Goal: Information Seeking & Learning: Learn about a topic

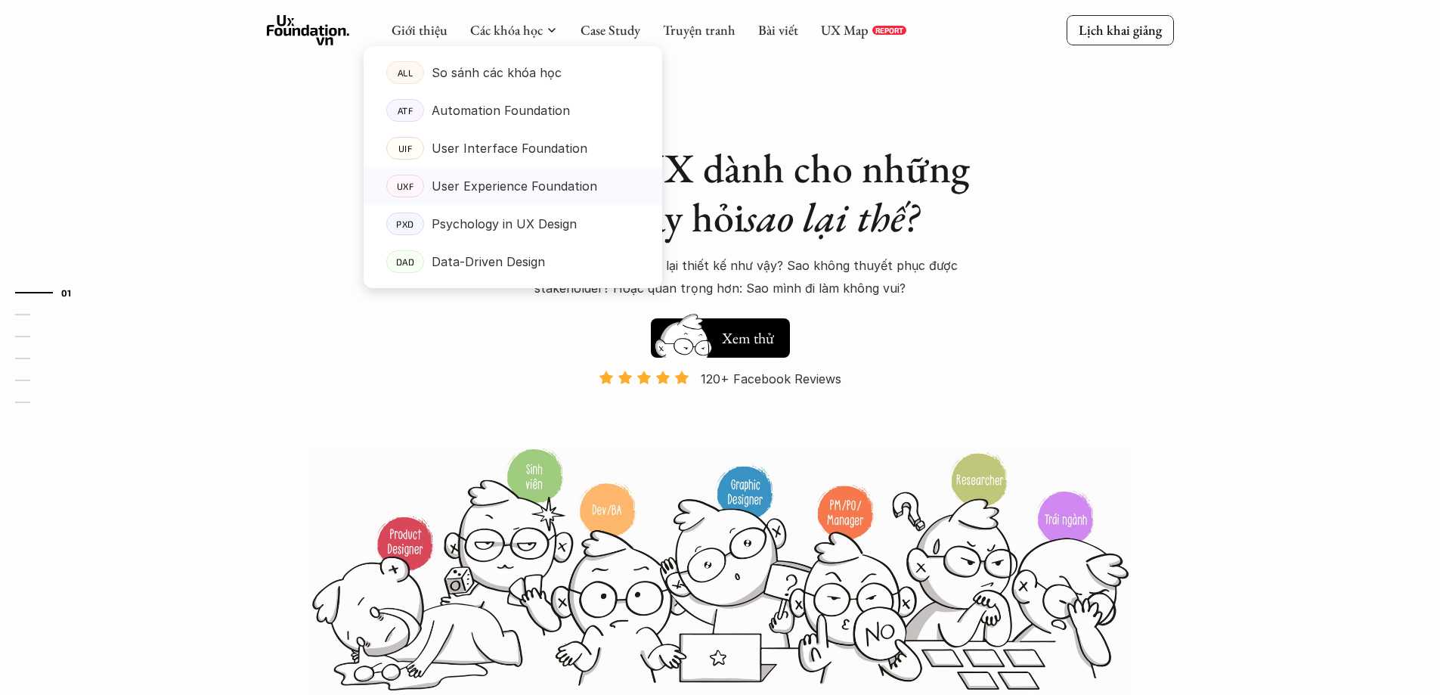
click at [493, 191] on p "User Experience Foundation" at bounding box center [515, 186] width 166 height 23
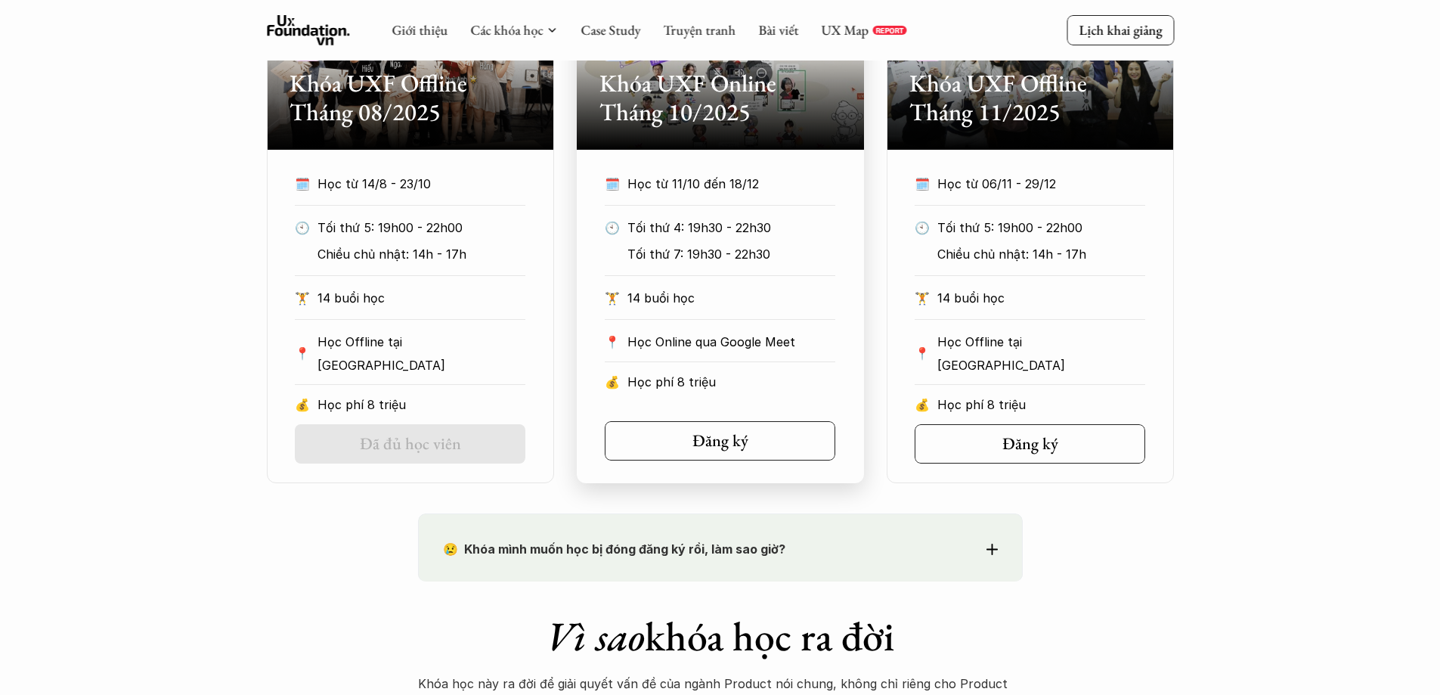
scroll to position [605, 0]
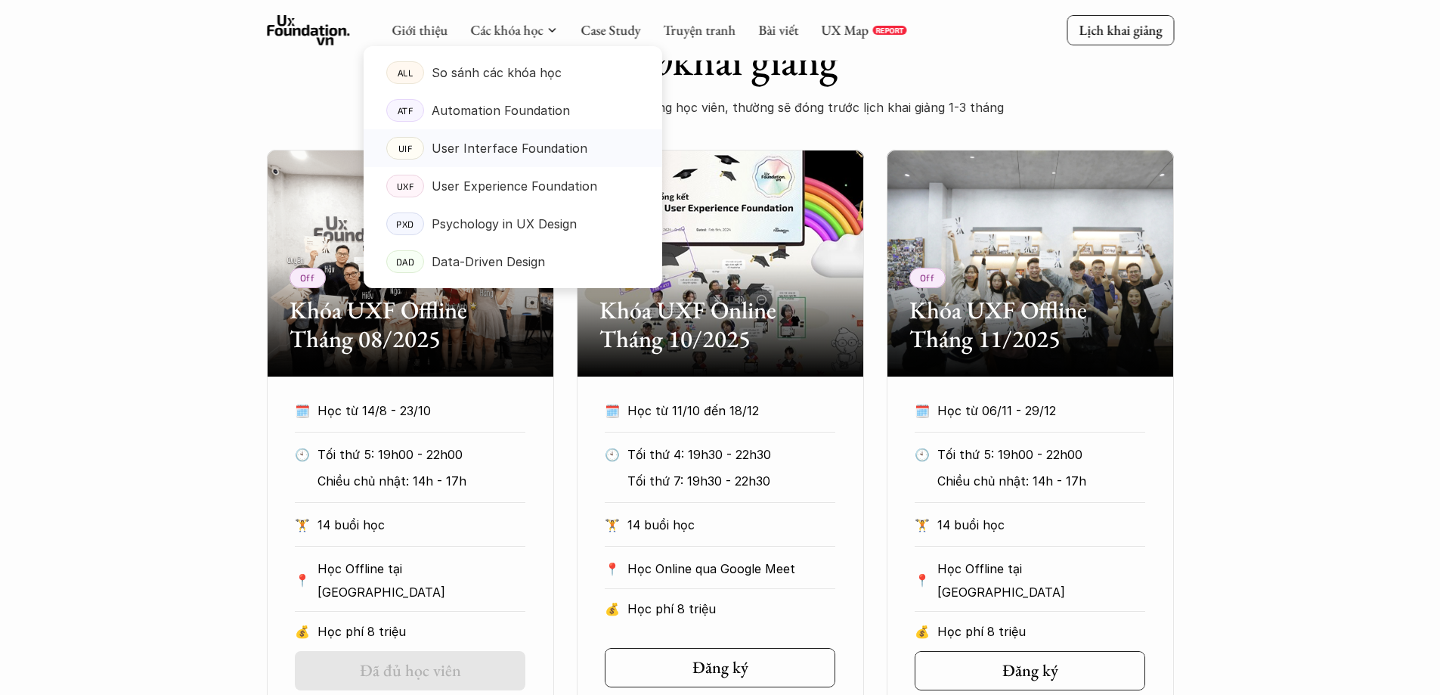
click at [506, 158] on p "User Interface Foundation" at bounding box center [510, 148] width 156 height 23
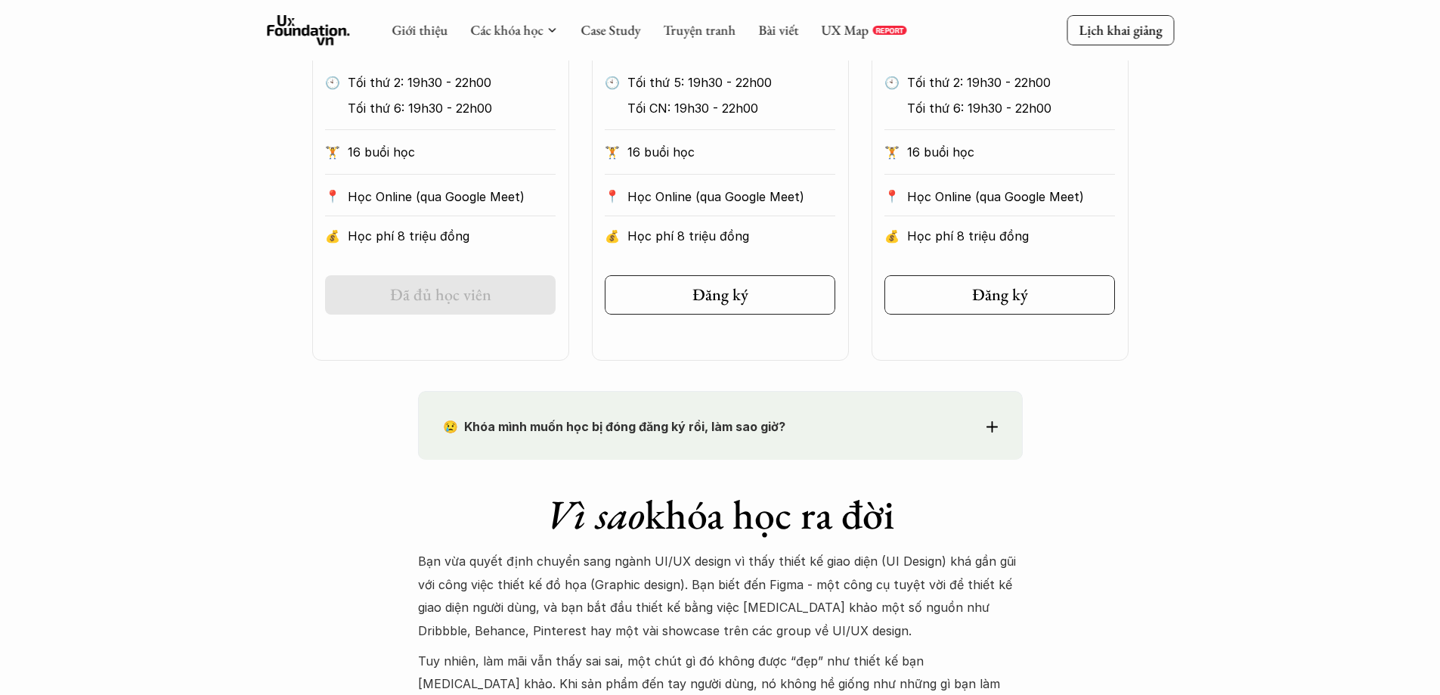
scroll to position [832, 0]
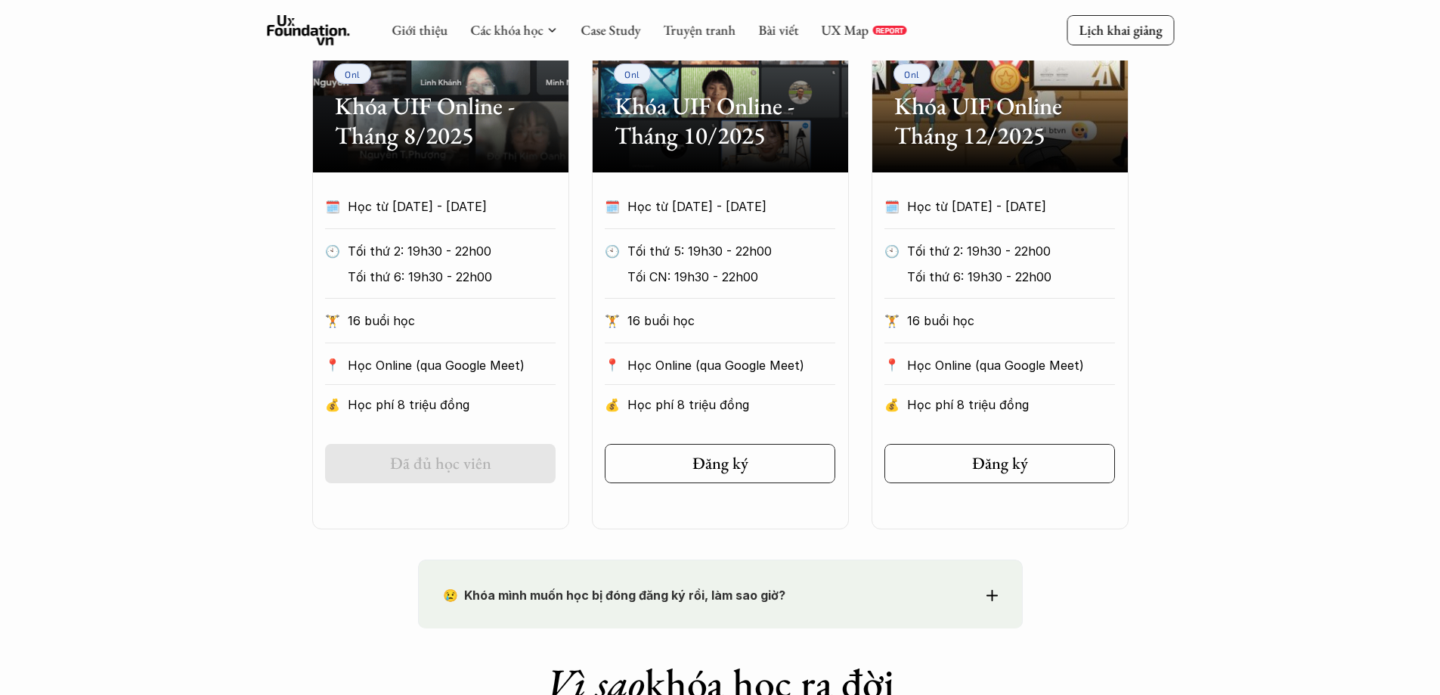
click at [274, 12] on div "Giới thiệu Các khóa học Case Study Truyện tranh Bài viết UX Map REPORT Lịch kha…" at bounding box center [720, 30] width 1440 height 60
click at [279, 26] on icon at bounding box center [308, 30] width 83 height 30
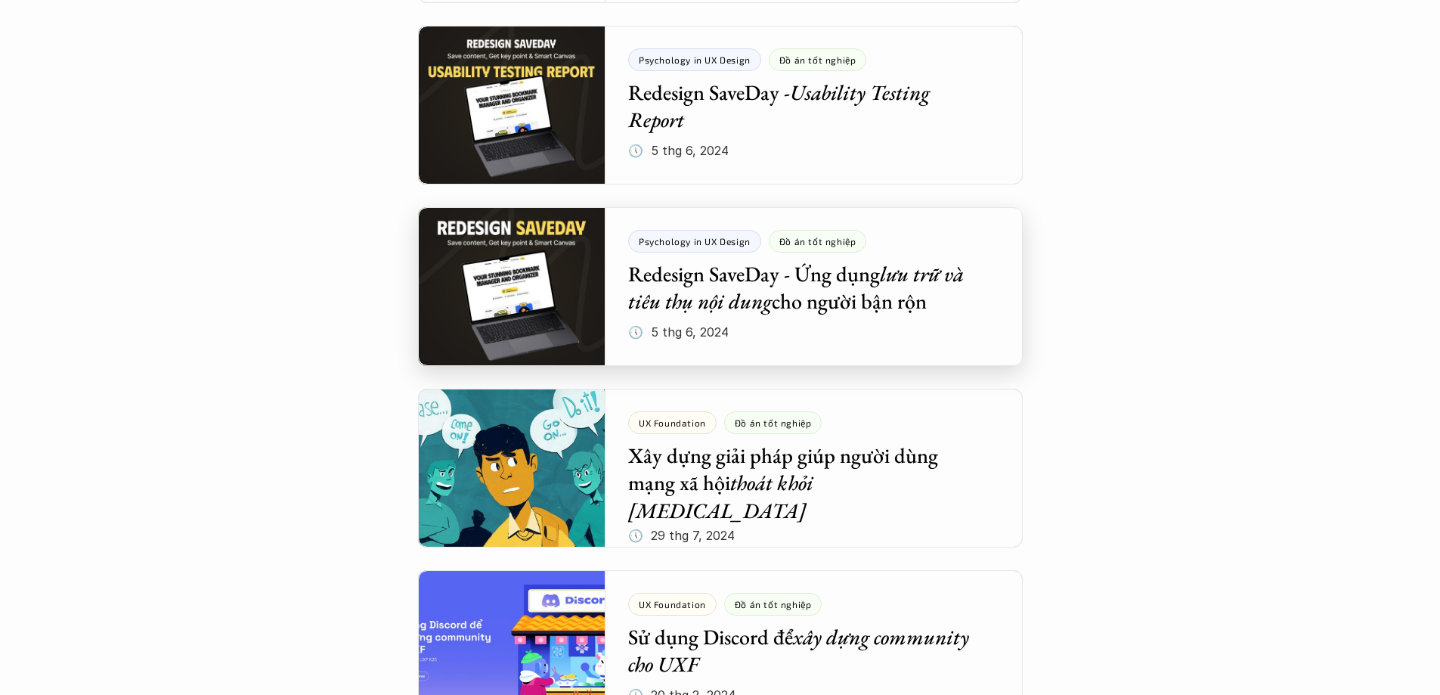
scroll to position [1890, 0]
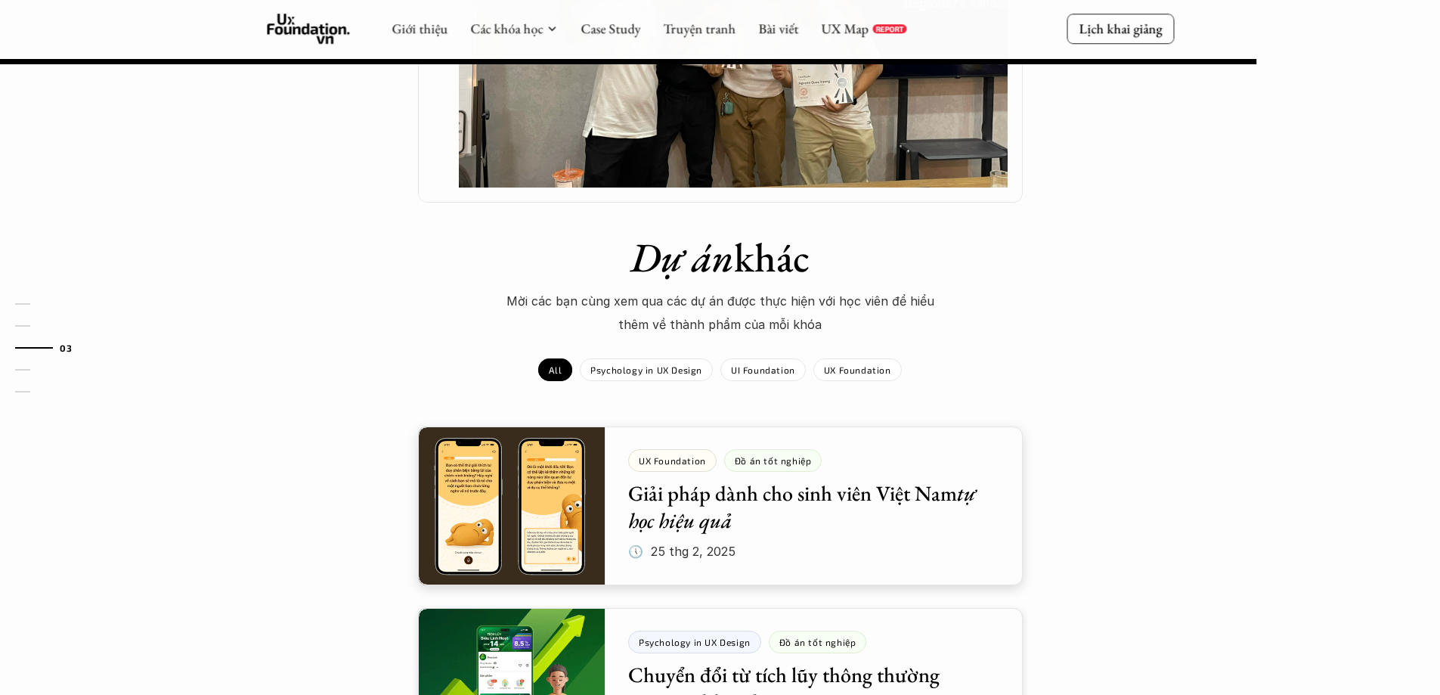
scroll to position [983, 0]
